Goal: Task Accomplishment & Management: Use online tool/utility

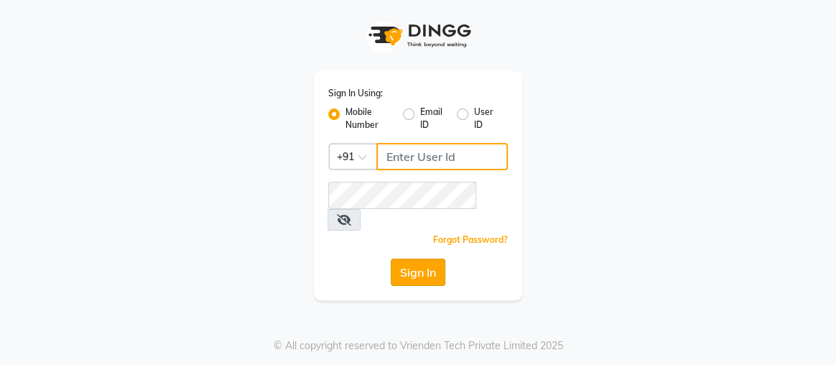
type input "8608087778"
click at [411, 259] on button "Sign In" at bounding box center [418, 272] width 55 height 27
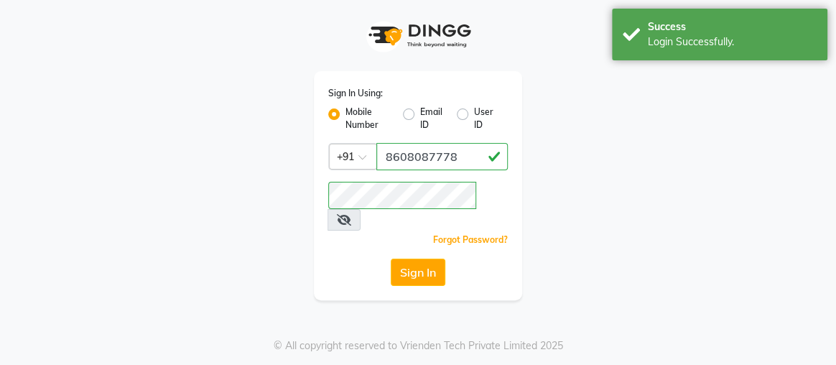
select select "service"
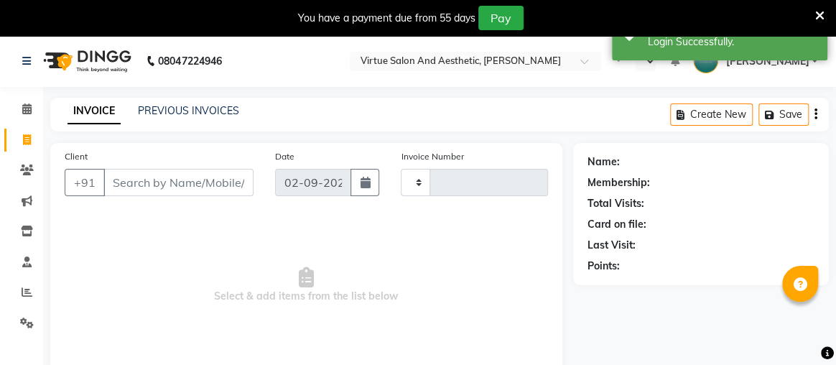
type input "3393"
select select "en"
select select "4466"
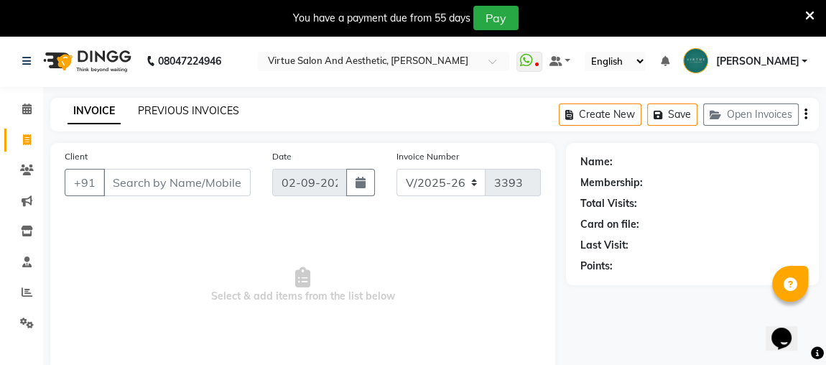
click at [148, 116] on link "PREVIOUS INVOICES" at bounding box center [188, 110] width 101 height 13
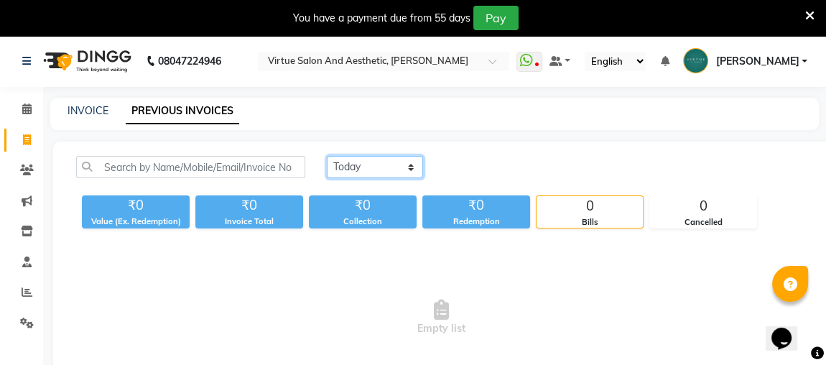
click at [377, 170] on select "[DATE] [DATE] Custom Range" at bounding box center [375, 167] width 96 height 22
select select "[DATE]"
click at [327, 156] on select "[DATE] [DATE] Custom Range" at bounding box center [375, 167] width 96 height 22
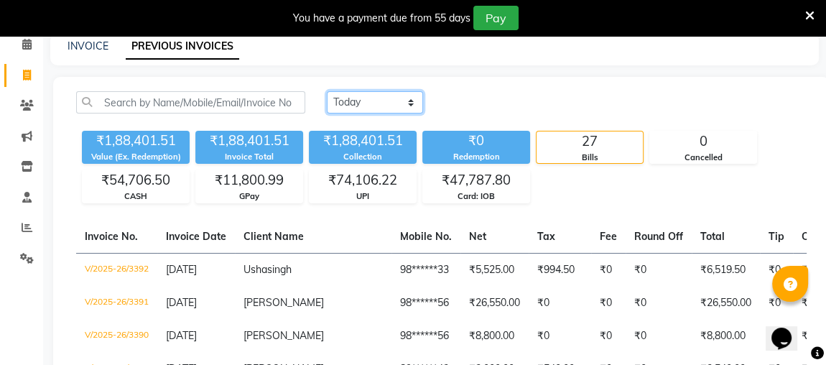
scroll to position [60, 0]
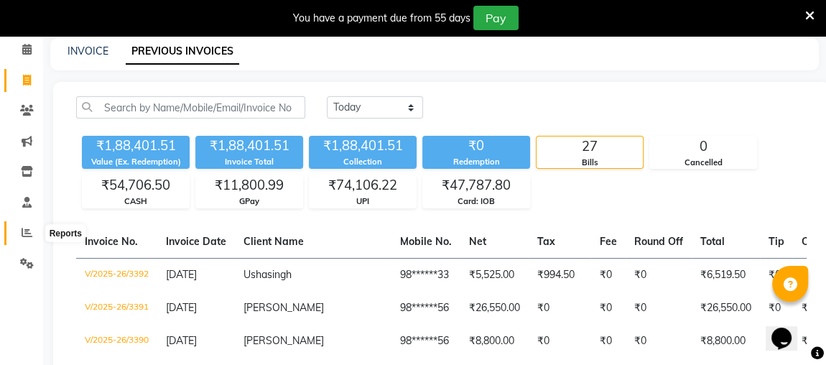
click at [22, 236] on icon at bounding box center [27, 232] width 11 height 11
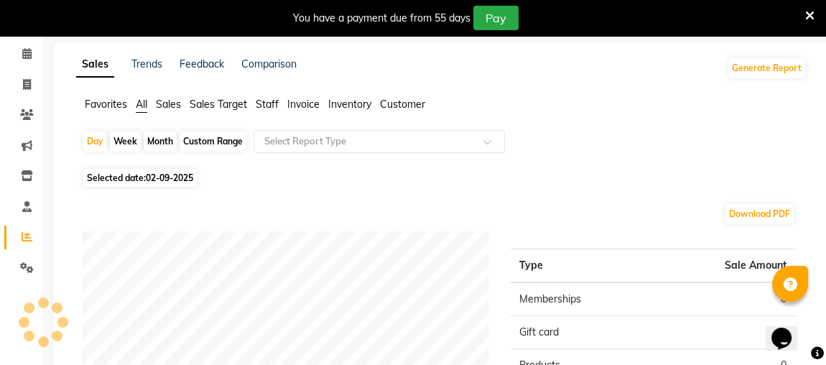
scroll to position [60, 0]
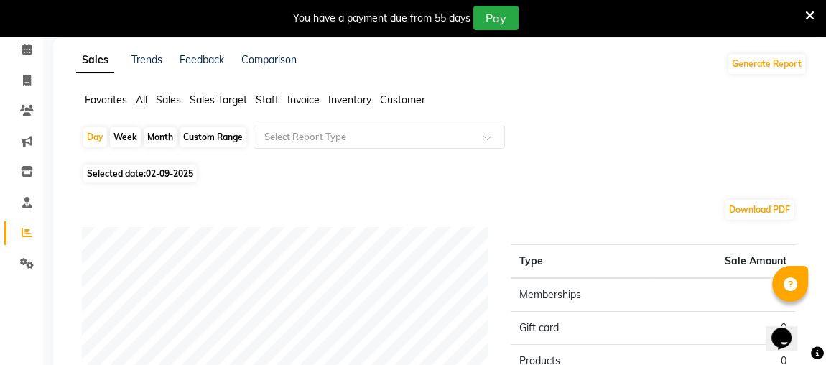
click at [273, 101] on span "Staff" at bounding box center [267, 99] width 23 height 13
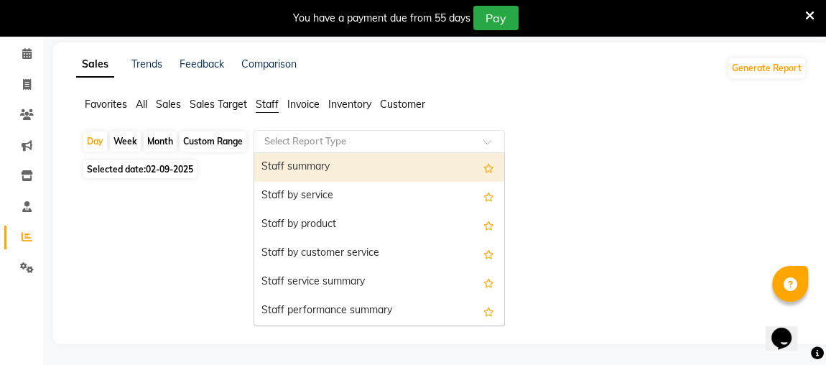
click at [300, 144] on input "text" at bounding box center [364, 141] width 207 height 14
click at [302, 164] on div "Staff summary" at bounding box center [379, 167] width 250 height 29
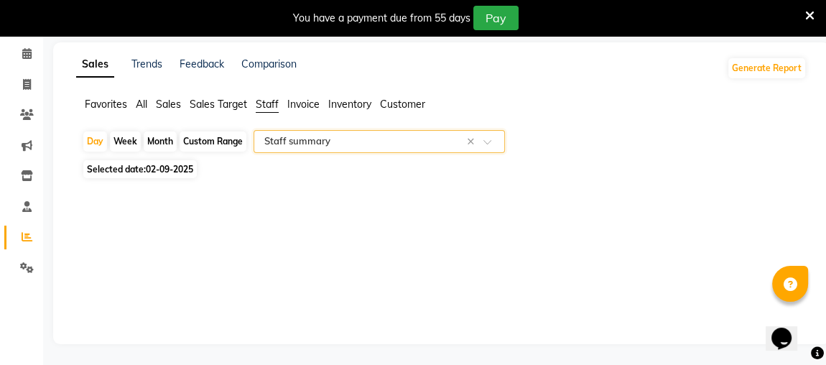
click at [167, 171] on span "02-09-2025" at bounding box center [169, 169] width 47 height 11
select select "9"
select select "2025"
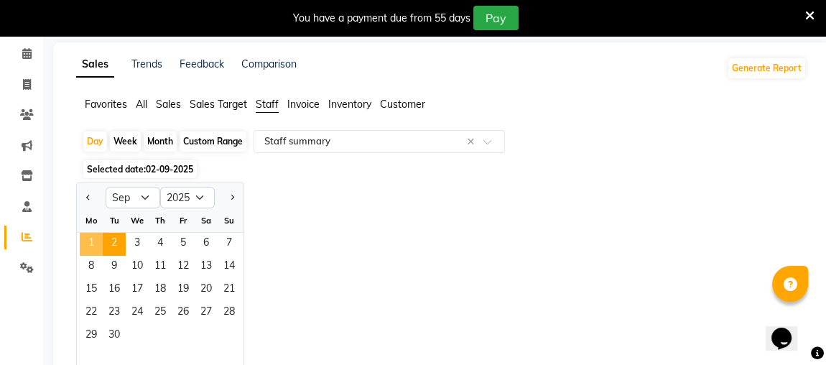
click at [98, 244] on span "1" at bounding box center [91, 244] width 23 height 23
select select "full_report"
select select "csv"
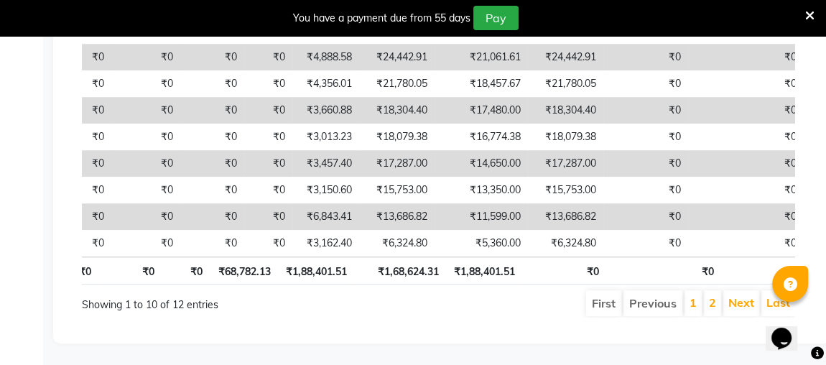
scroll to position [0, 648]
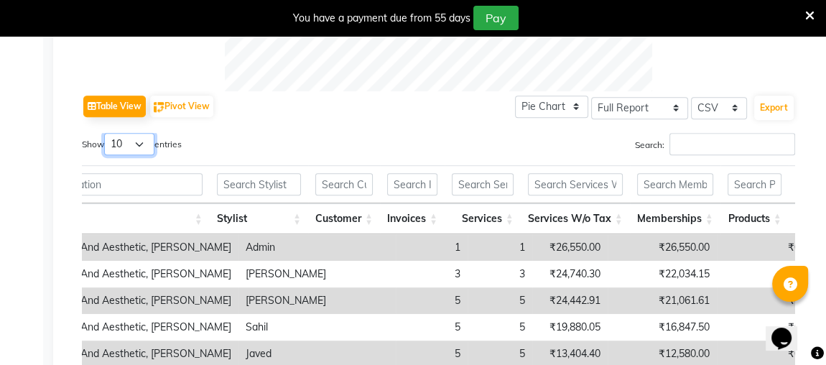
click at [147, 146] on select "10 25 50 100" at bounding box center [129, 144] width 50 height 22
select select "25"
click at [106, 133] on select "10 25 50 100" at bounding box center [129, 144] width 50 height 22
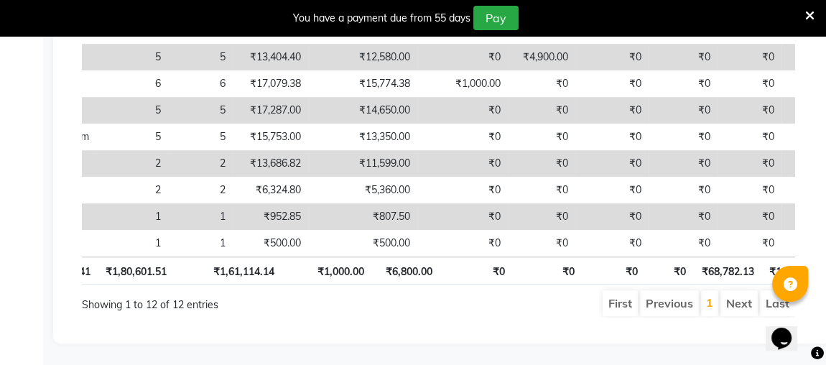
scroll to position [0, 368]
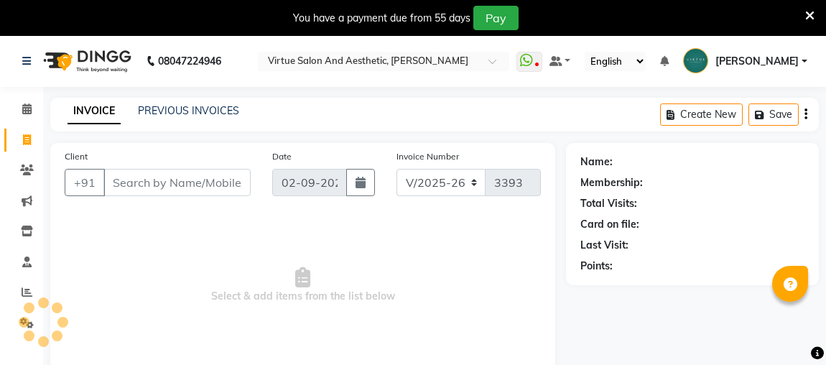
select select "4466"
select select "service"
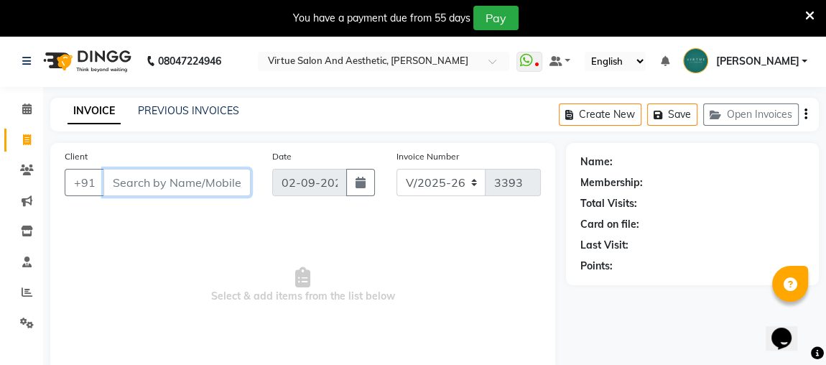
click at [162, 195] on input "Client" at bounding box center [176, 182] width 147 height 27
click at [163, 189] on input "Client" at bounding box center [176, 182] width 147 height 27
click at [810, 14] on icon at bounding box center [809, 15] width 9 height 13
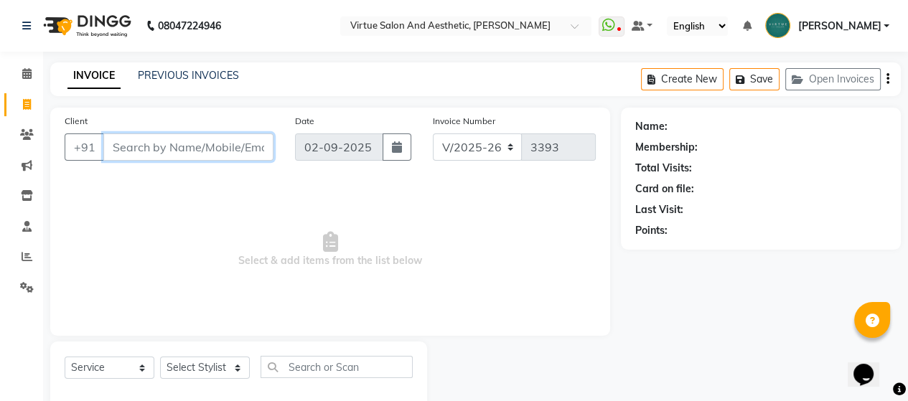
drag, startPoint x: 814, startPoint y: 1, endPoint x: 199, endPoint y: 143, distance: 630.7
click at [199, 143] on input "Client" at bounding box center [188, 147] width 170 height 27
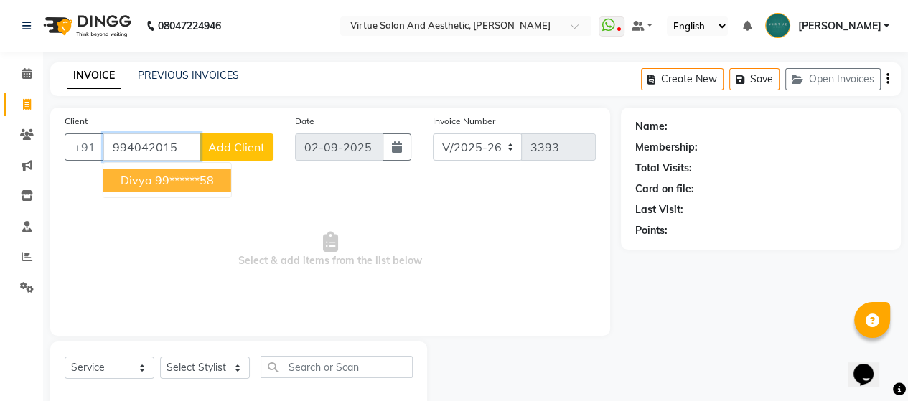
click at [155, 180] on ngb-highlight "99******58" at bounding box center [184, 180] width 59 height 14
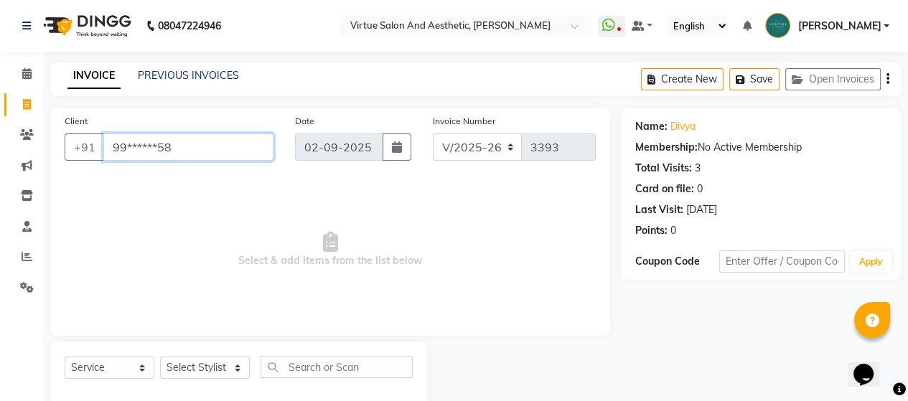
click at [228, 134] on input "99******58" at bounding box center [188, 147] width 170 height 27
type input "9"
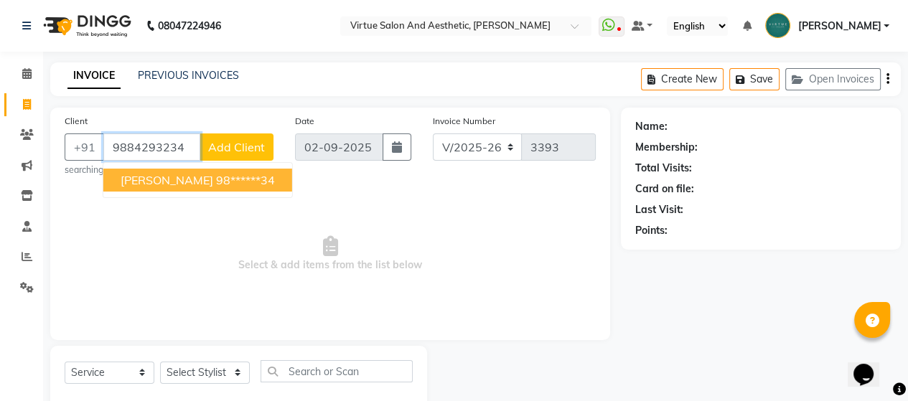
type input "9884293234"
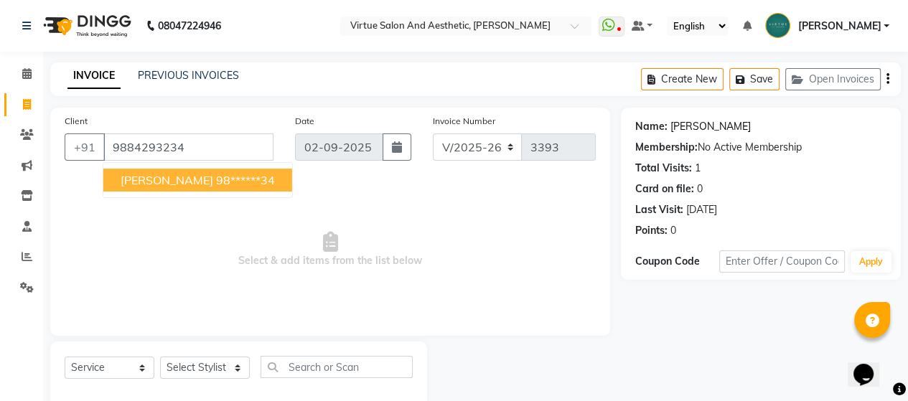
click at [682, 129] on link "Kavitha" at bounding box center [711, 126] width 80 height 15
